Goal: Information Seeking & Learning: Learn about a topic

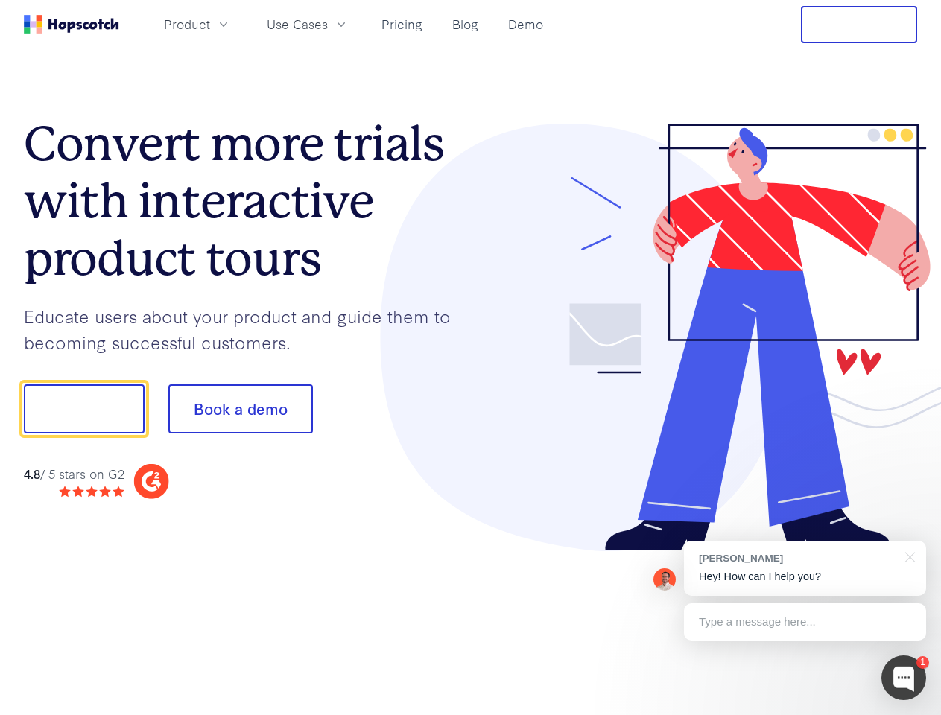
click at [471, 357] on div at bounding box center [694, 338] width 447 height 428
click at [210, 24] on span "Product" at bounding box center [187, 24] width 46 height 19
click at [328, 24] on span "Use Cases" at bounding box center [297, 24] width 61 height 19
click at [859, 25] on button "Free Trial" at bounding box center [859, 24] width 116 height 37
click at [83, 409] on button "Show me!" at bounding box center [84, 408] width 121 height 49
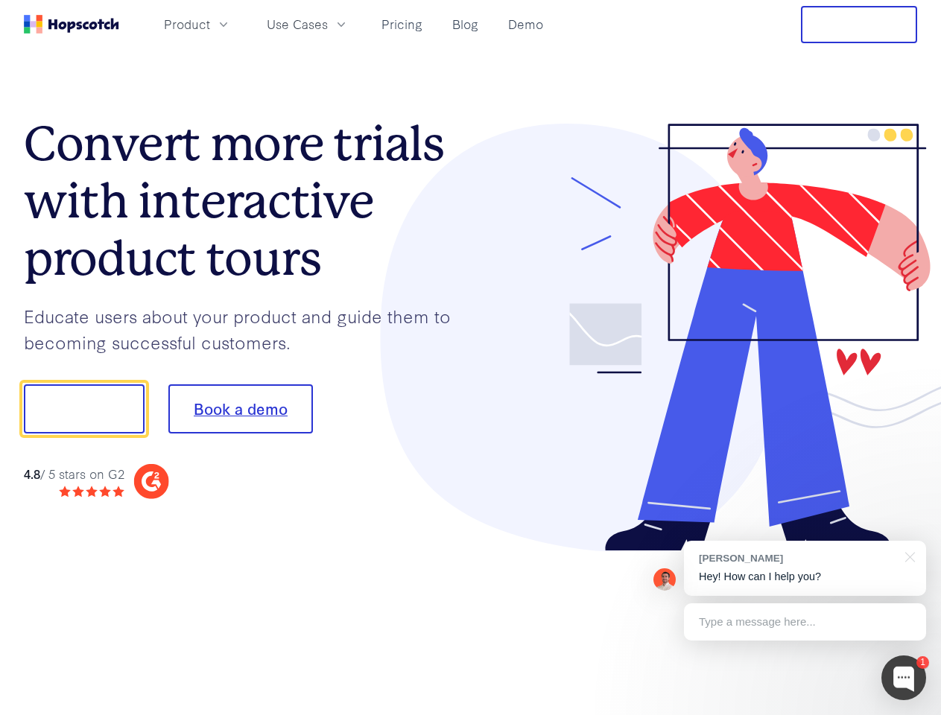
click at [240, 409] on button "Book a demo" at bounding box center [240, 408] width 144 height 49
click at [903, 678] on div at bounding box center [903, 677] width 45 height 45
click at [804, 568] on div "[PERSON_NAME] Hey! How can I help you?" at bounding box center [805, 568] width 242 height 55
click at [907, 556] on div at bounding box center [785, 407] width 279 height 497
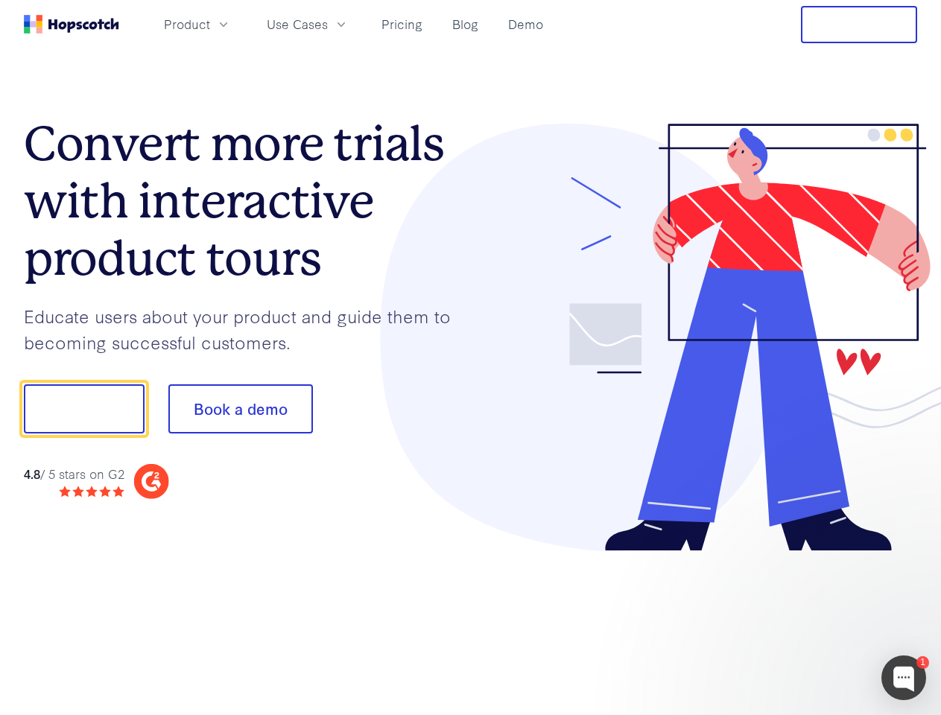
click at [804, 622] on div at bounding box center [785, 506] width 279 height 297
